Goal: Check status

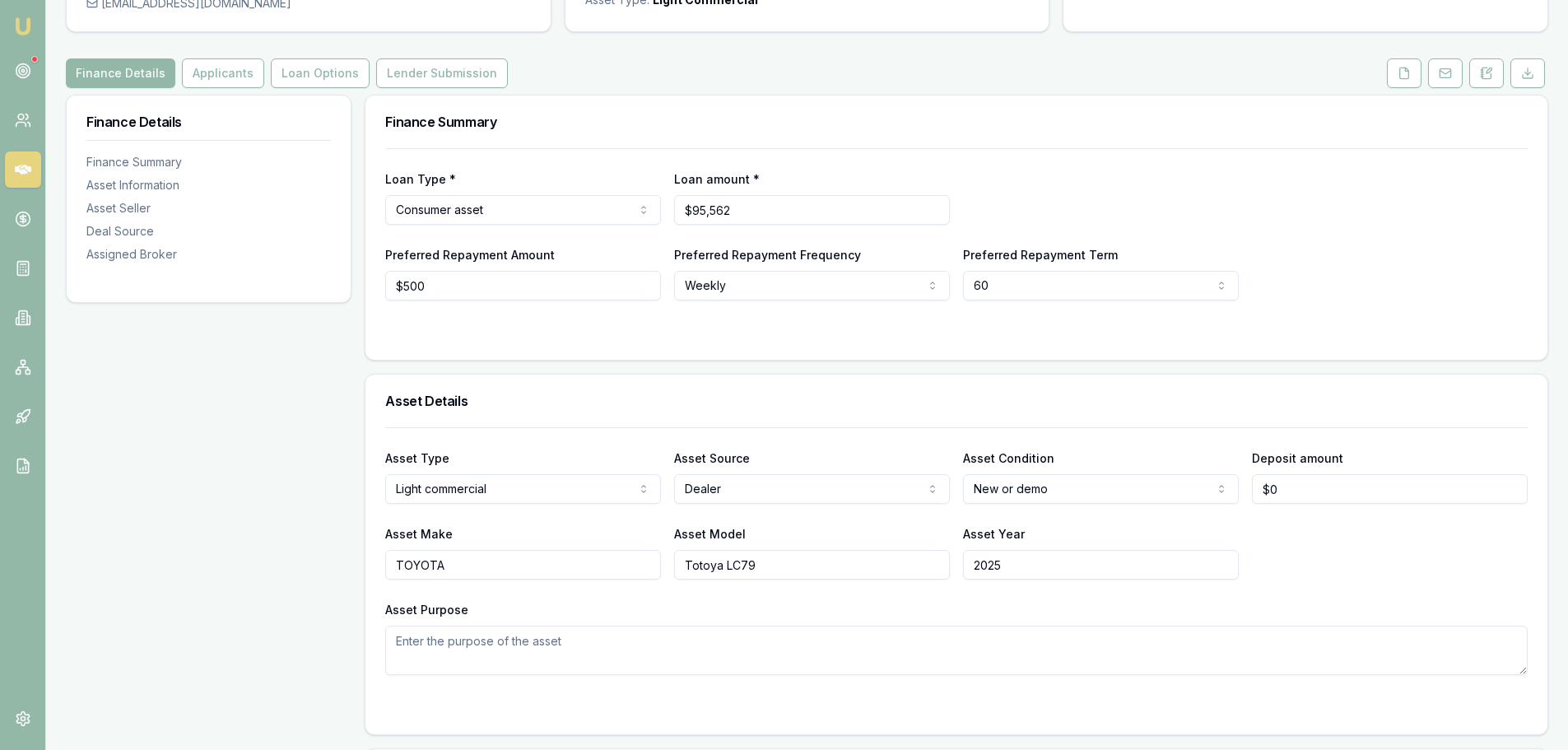
scroll to position [164, 0]
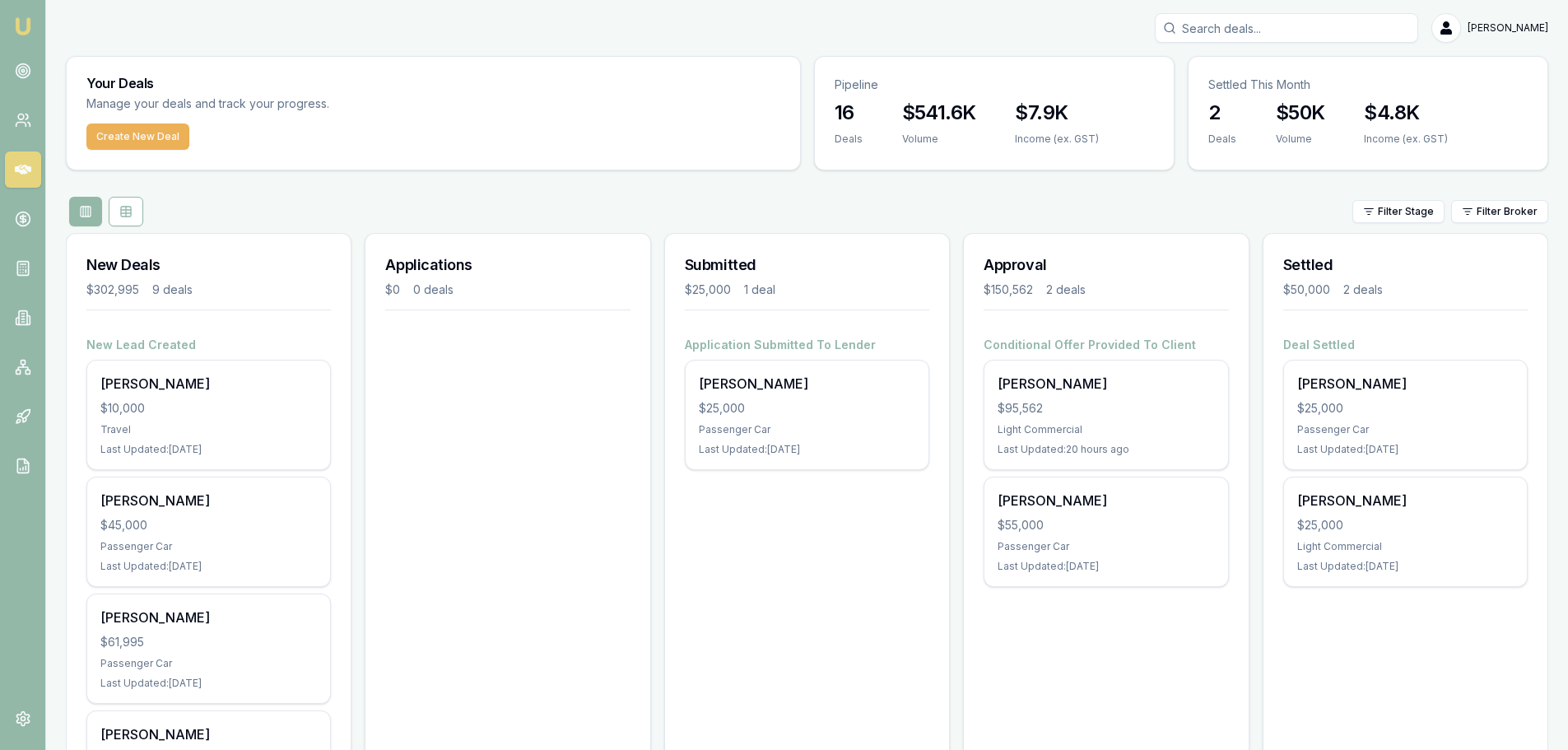
click at [968, 601] on div "Conditional Offer Provided To Client John Sudholz $95,562 Light Commercial Last…" at bounding box center [1106, 478] width 284 height 283
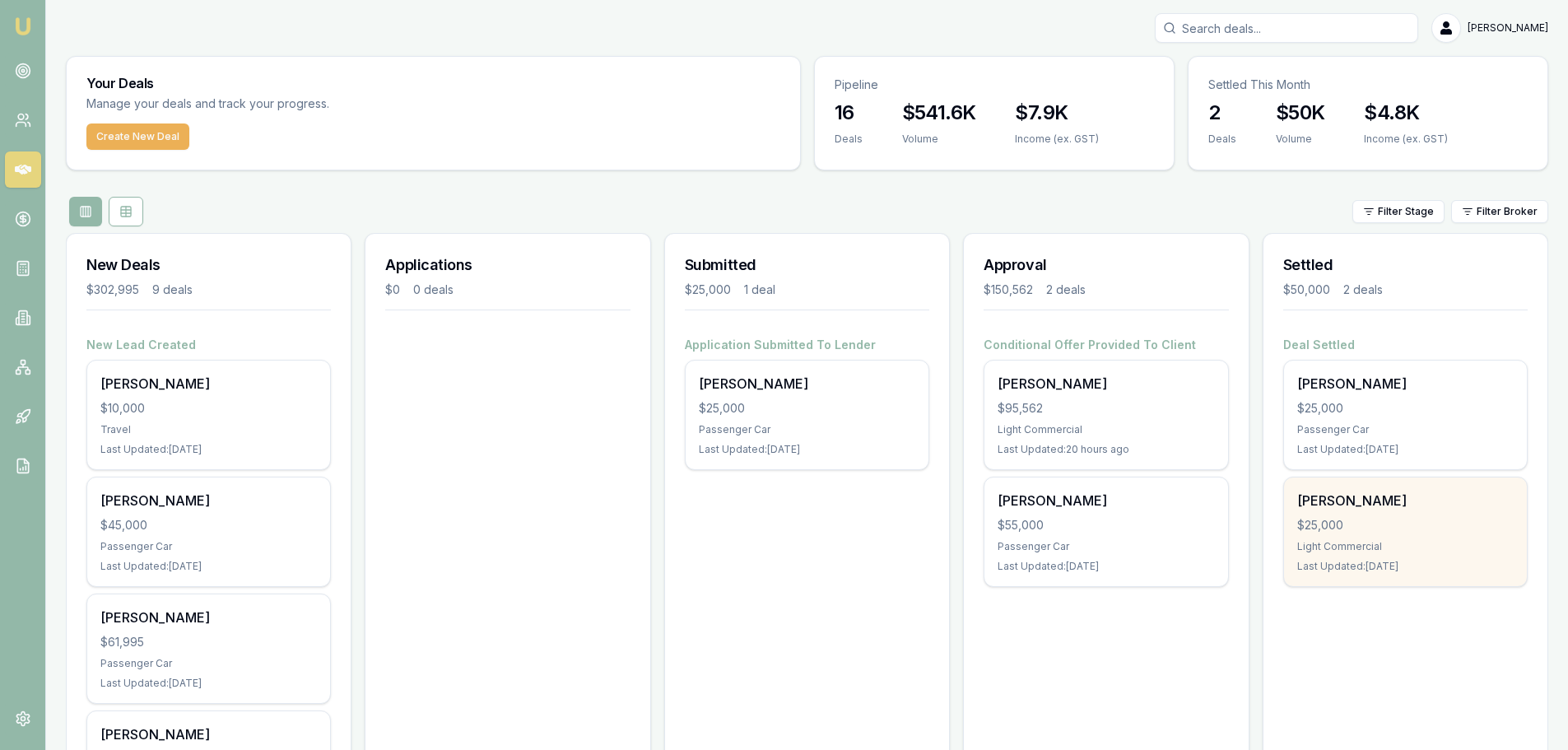
click at [1483, 478] on div "Hadi Dirani $25,000 Light Commercial Last Updated: 11 days ago" at bounding box center [1405, 532] width 243 height 109
